Goal: Obtain resource: Download file/media

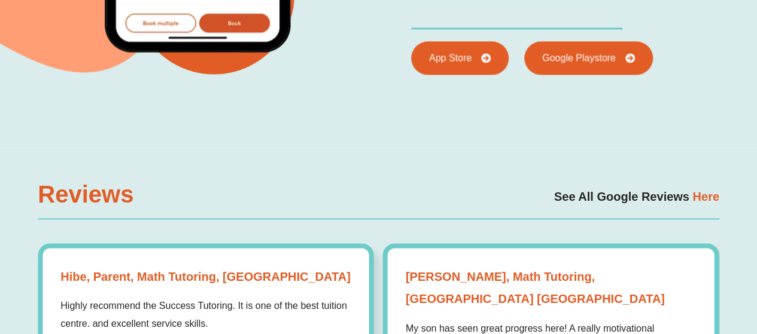
scroll to position [3073, 0]
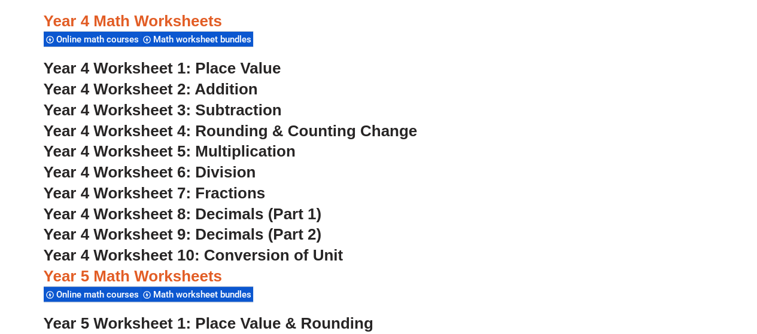
scroll to position [2236, 0]
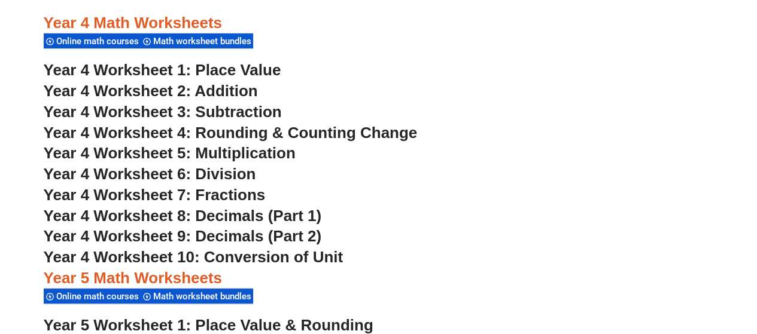
click at [241, 196] on span "Year 4 Worksheet 7: Fractions" at bounding box center [155, 195] width 222 height 18
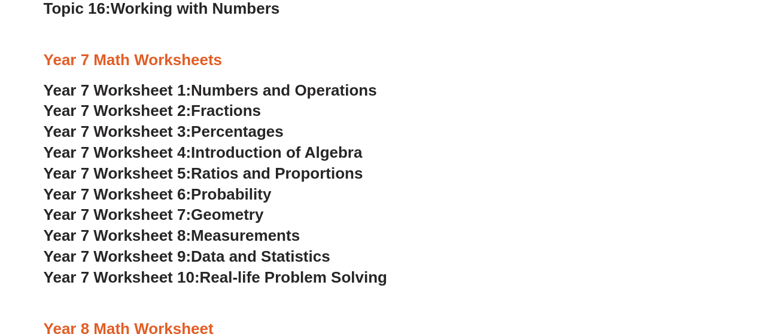
scroll to position [3587, 0]
click at [156, 236] on span "Year 7 Worksheet 8:" at bounding box center [118, 236] width 148 height 18
click at [242, 197] on span "Probability" at bounding box center [231, 195] width 80 height 18
